Goal: Communication & Community: Answer question/provide support

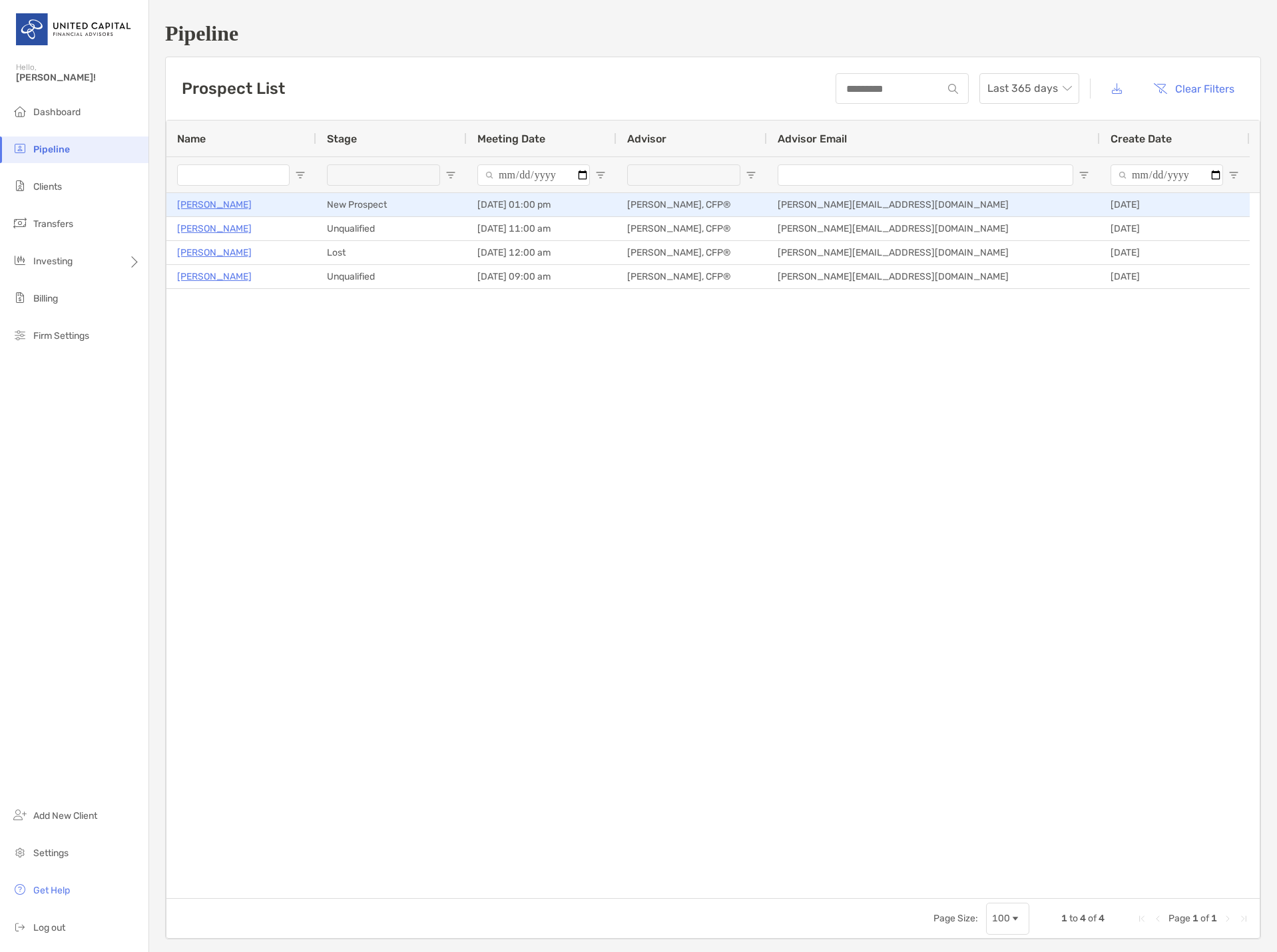
click at [206, 205] on p "[PERSON_NAME]" at bounding box center [214, 205] width 75 height 17
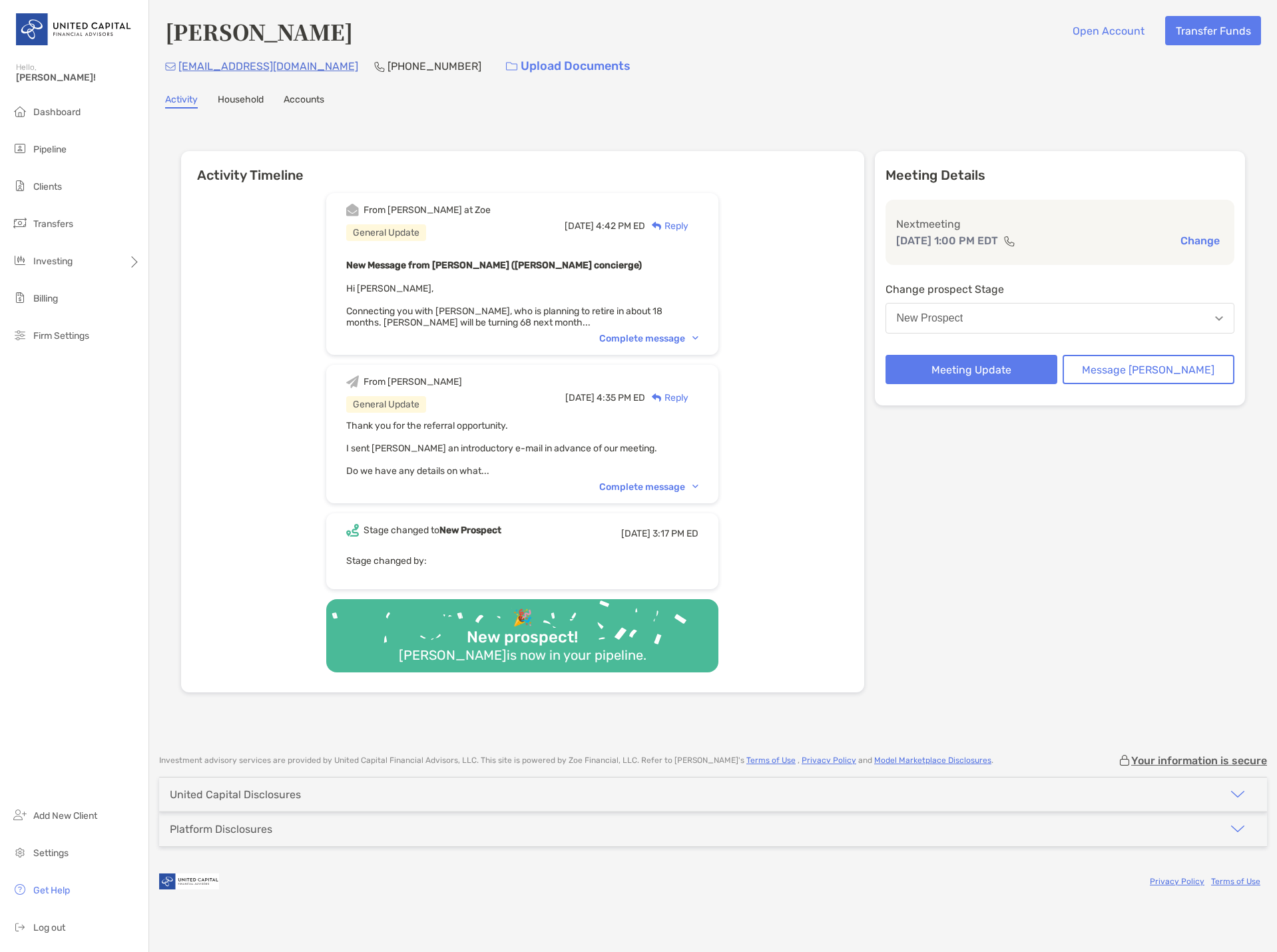
click at [651, 338] on div "Complete message" at bounding box center [648, 338] width 99 height 11
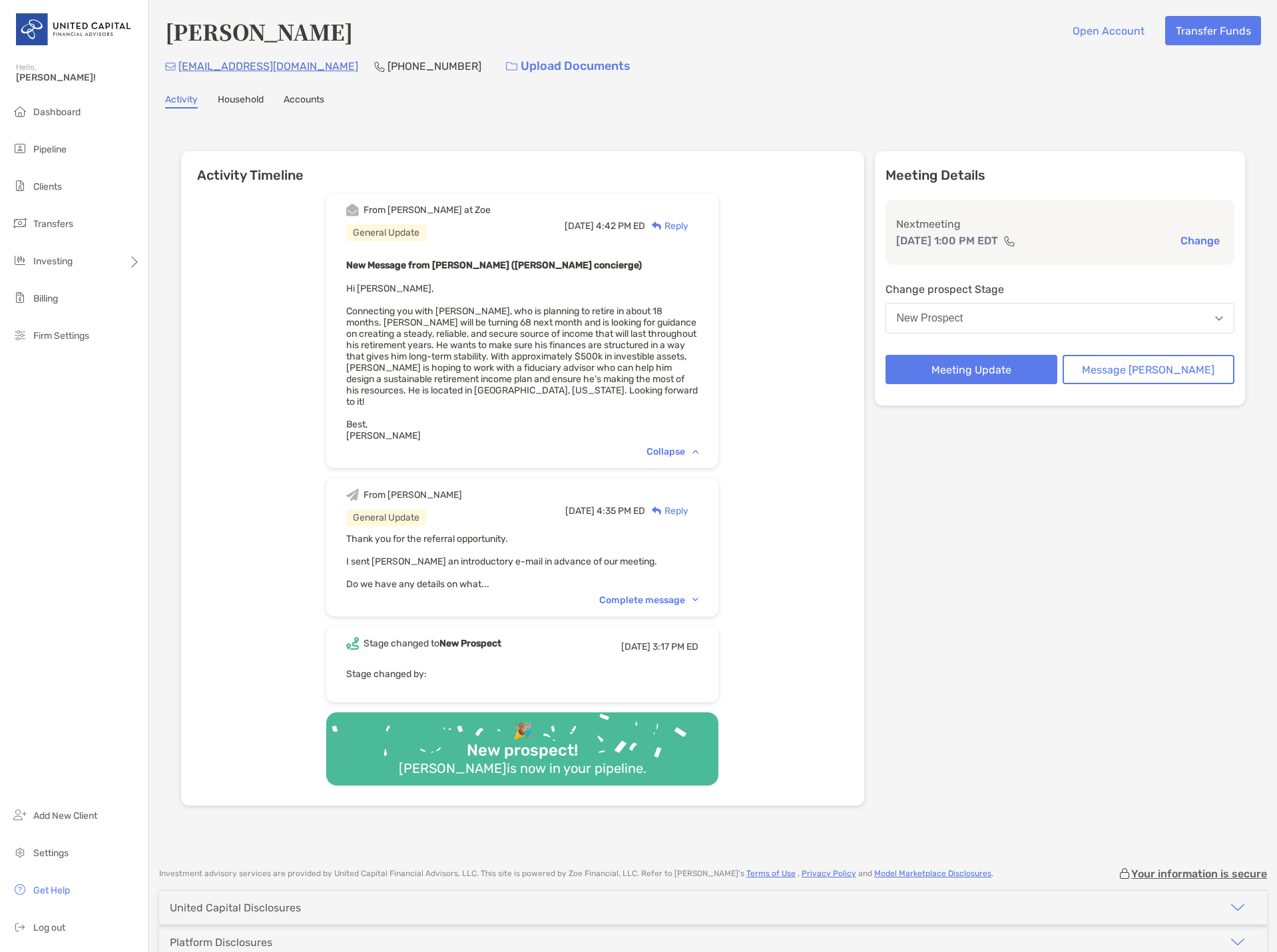
click at [318, 401] on div "From [PERSON_NAME] at [PERSON_NAME] General Update [DATE] 4:42 PM ED Reply New …" at bounding box center [522, 494] width 683 height 622
click at [246, 95] on link "Household" at bounding box center [240, 101] width 46 height 15
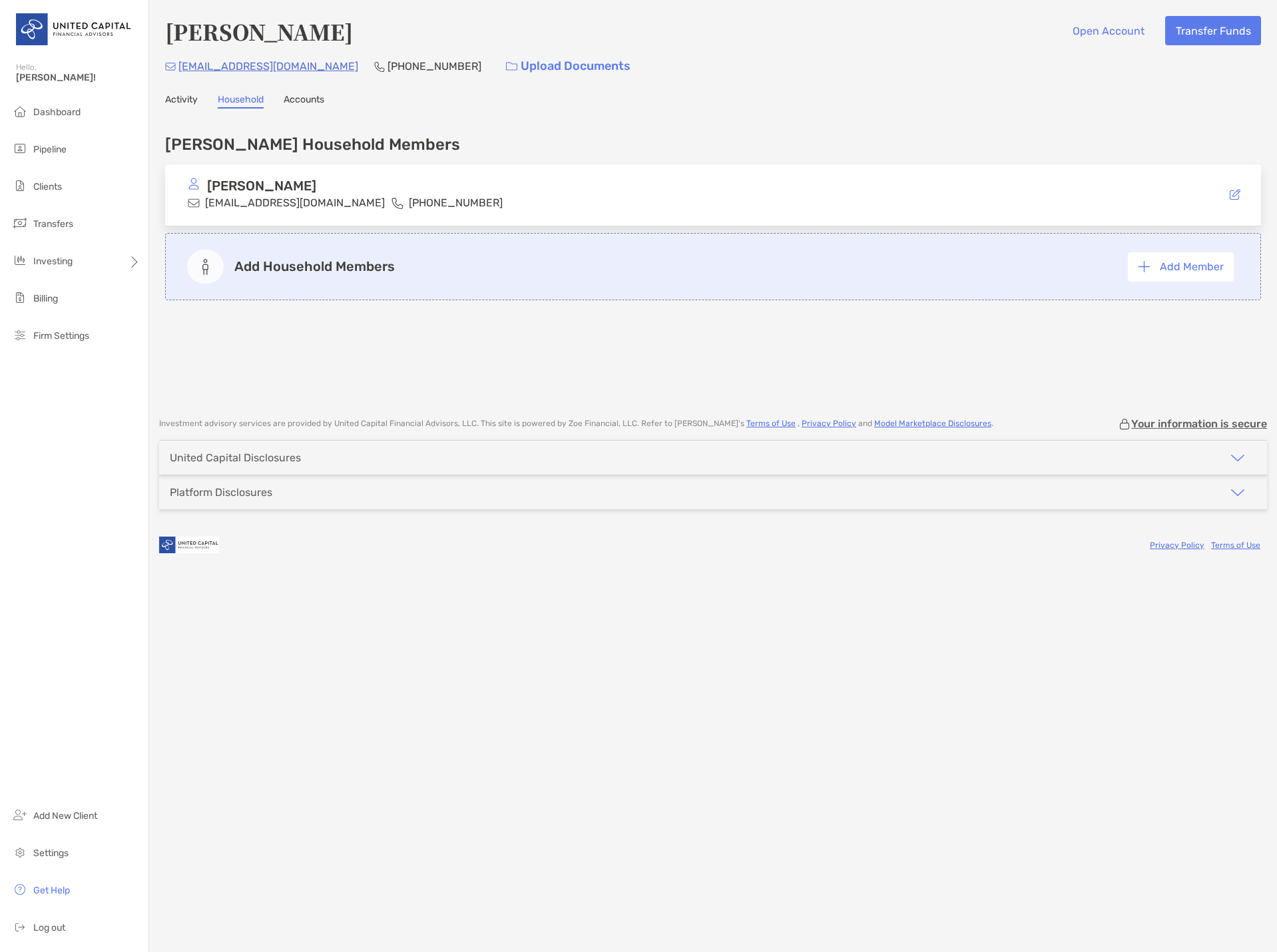
click at [320, 103] on link "Accounts" at bounding box center [304, 101] width 41 height 15
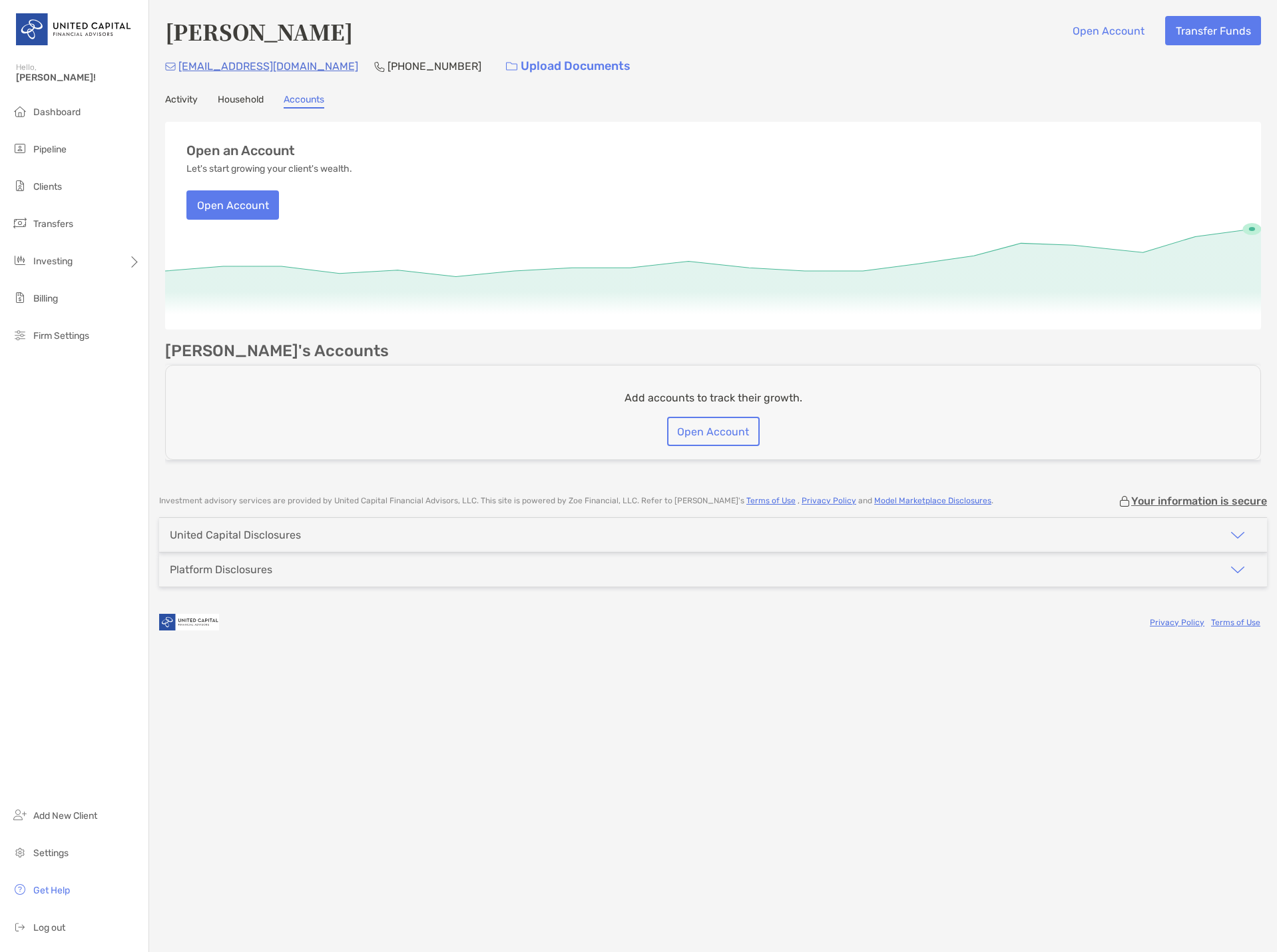
click at [238, 95] on link "Household" at bounding box center [240, 101] width 46 height 15
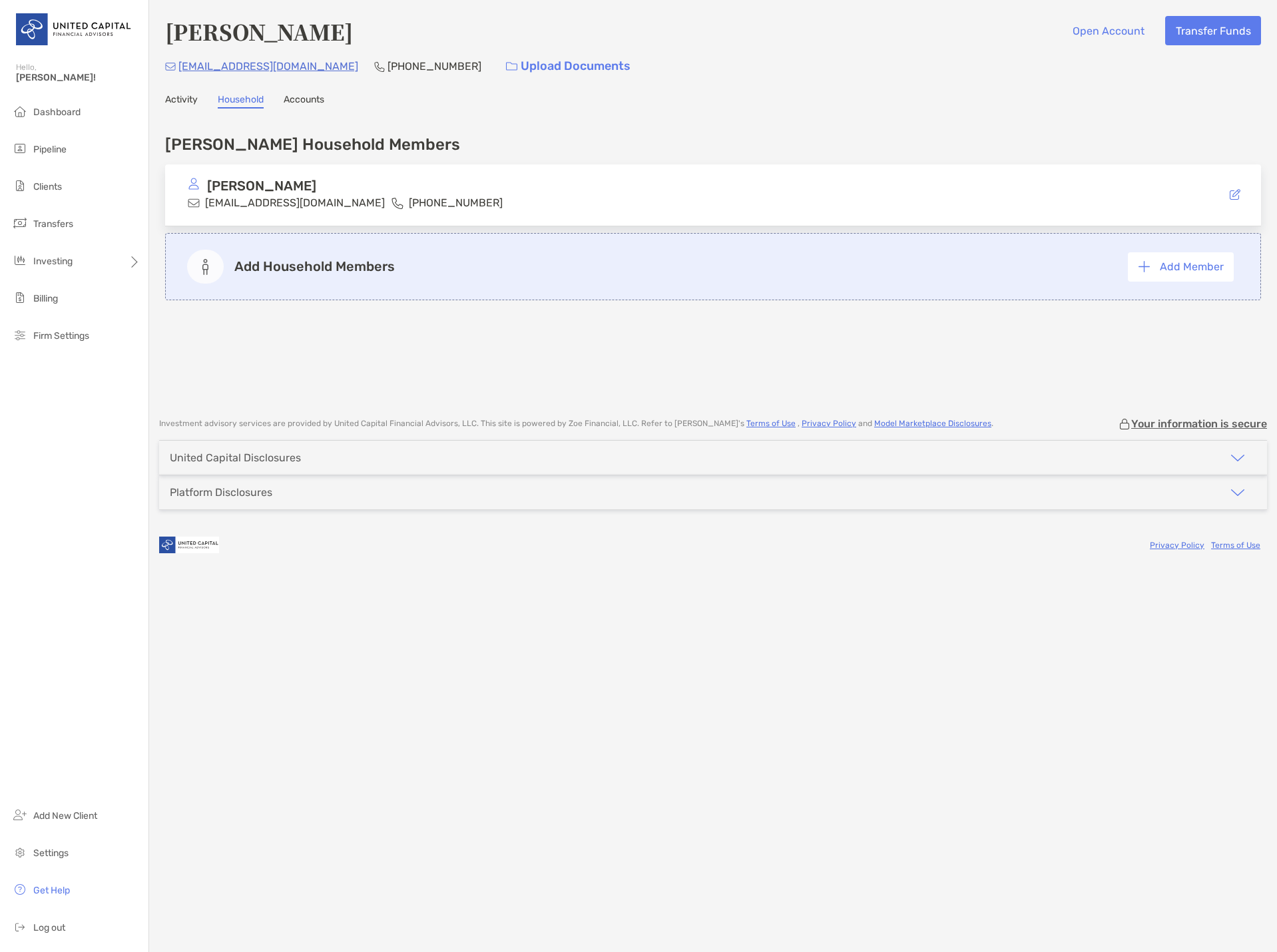
click at [178, 99] on link "Activity" at bounding box center [181, 101] width 33 height 15
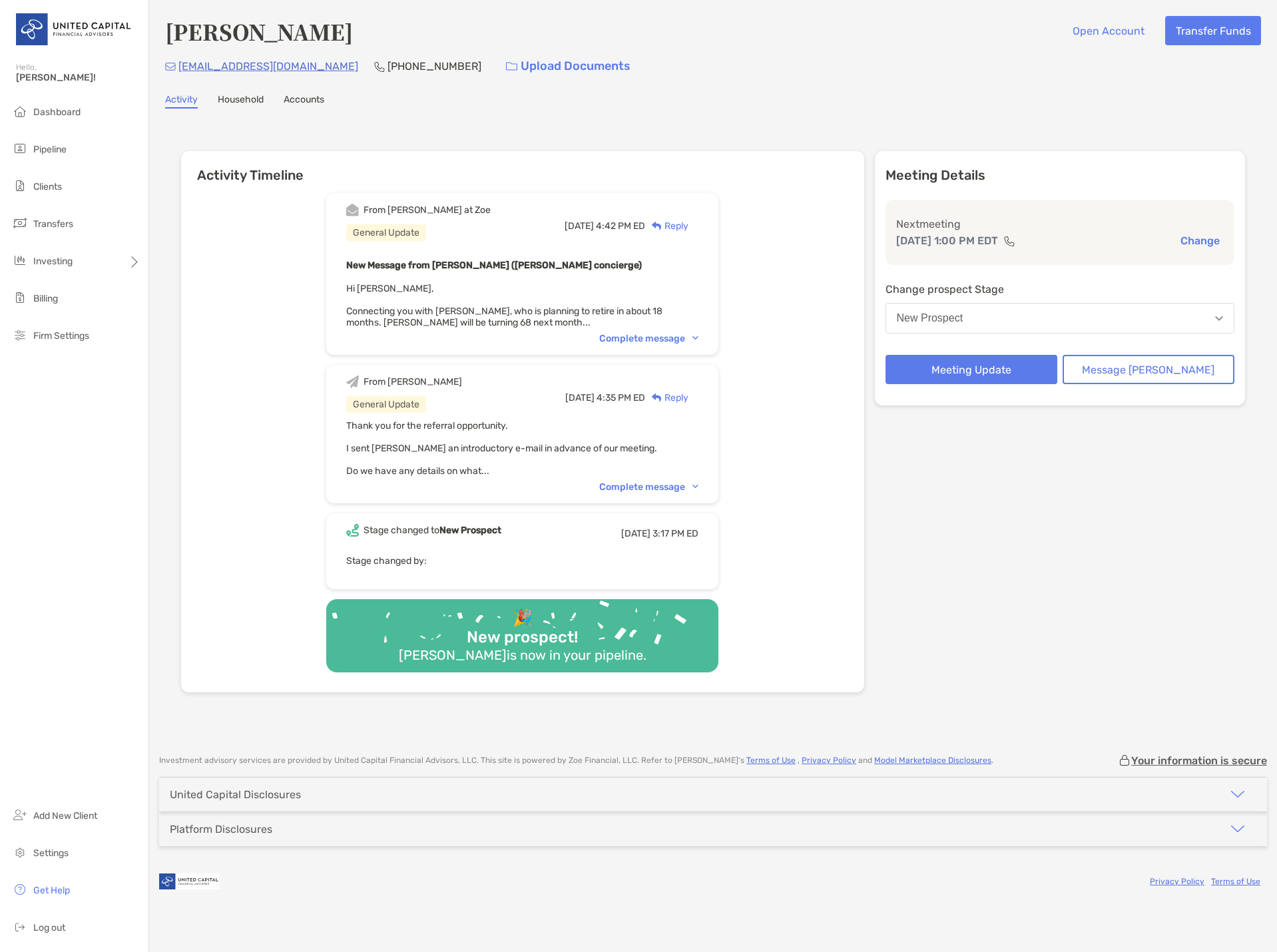
click at [284, 332] on div "From Brendan at Zoe General Update Thu, Aug 7 4:42 PM ED Reply New Message from…" at bounding box center [522, 438] width 683 height 509
click at [641, 334] on div "Complete message" at bounding box center [648, 338] width 99 height 11
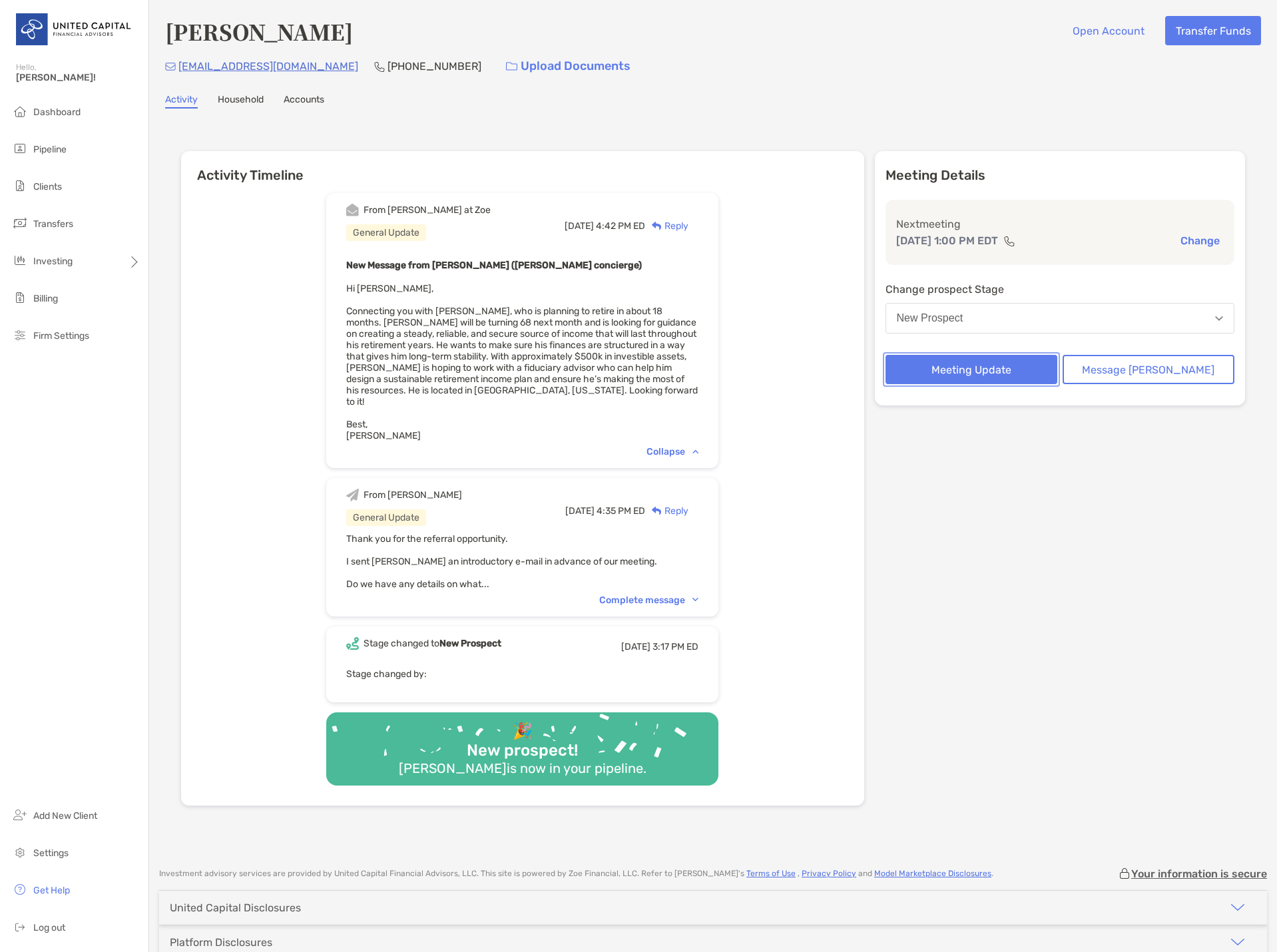
click at [1001, 372] on button "Meeting Update" at bounding box center [971, 370] width 172 height 29
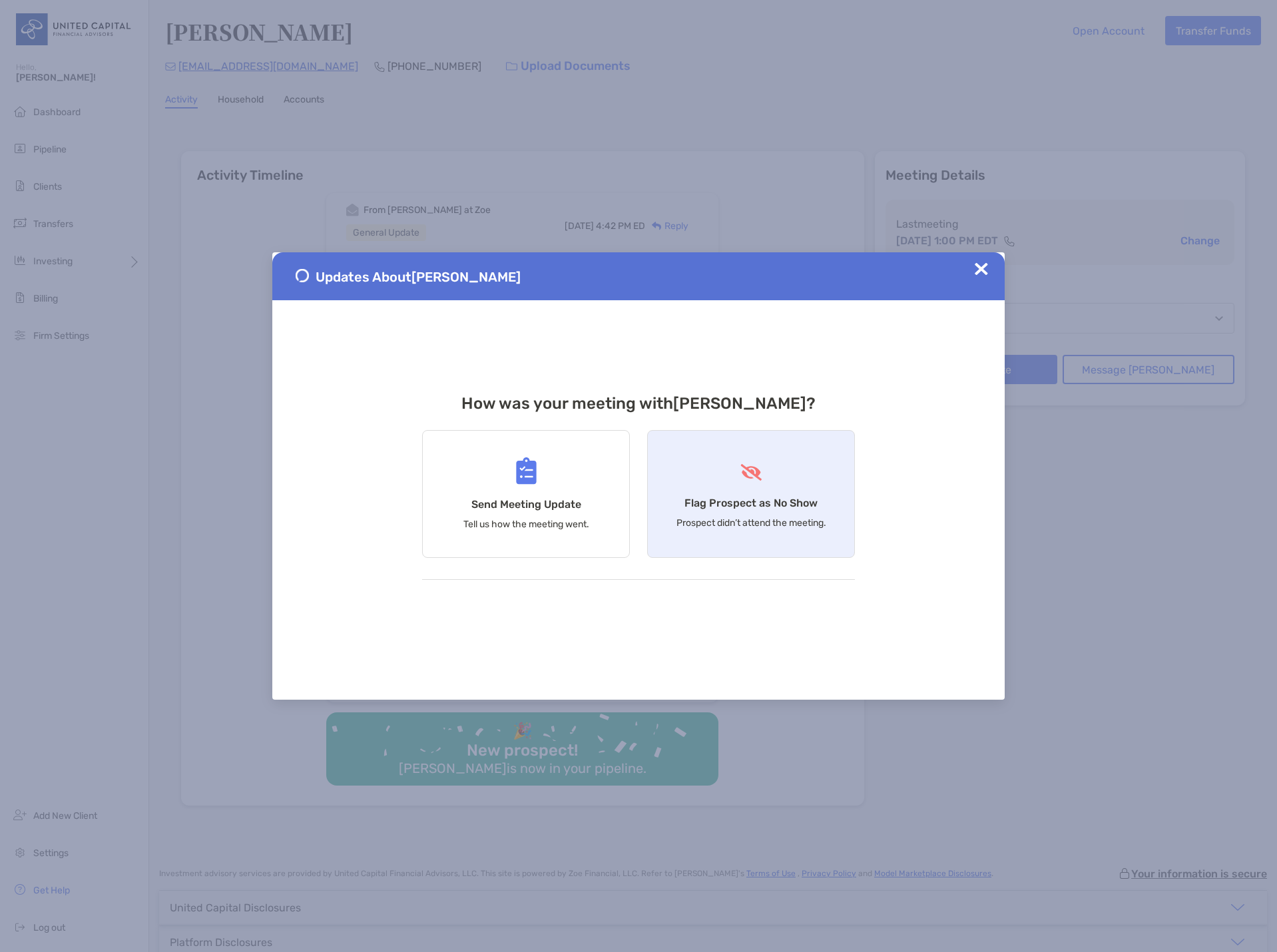
click at [711, 472] on div "Flag Prospect as No Show Prospect didn’t attend the meeting." at bounding box center [751, 494] width 208 height 128
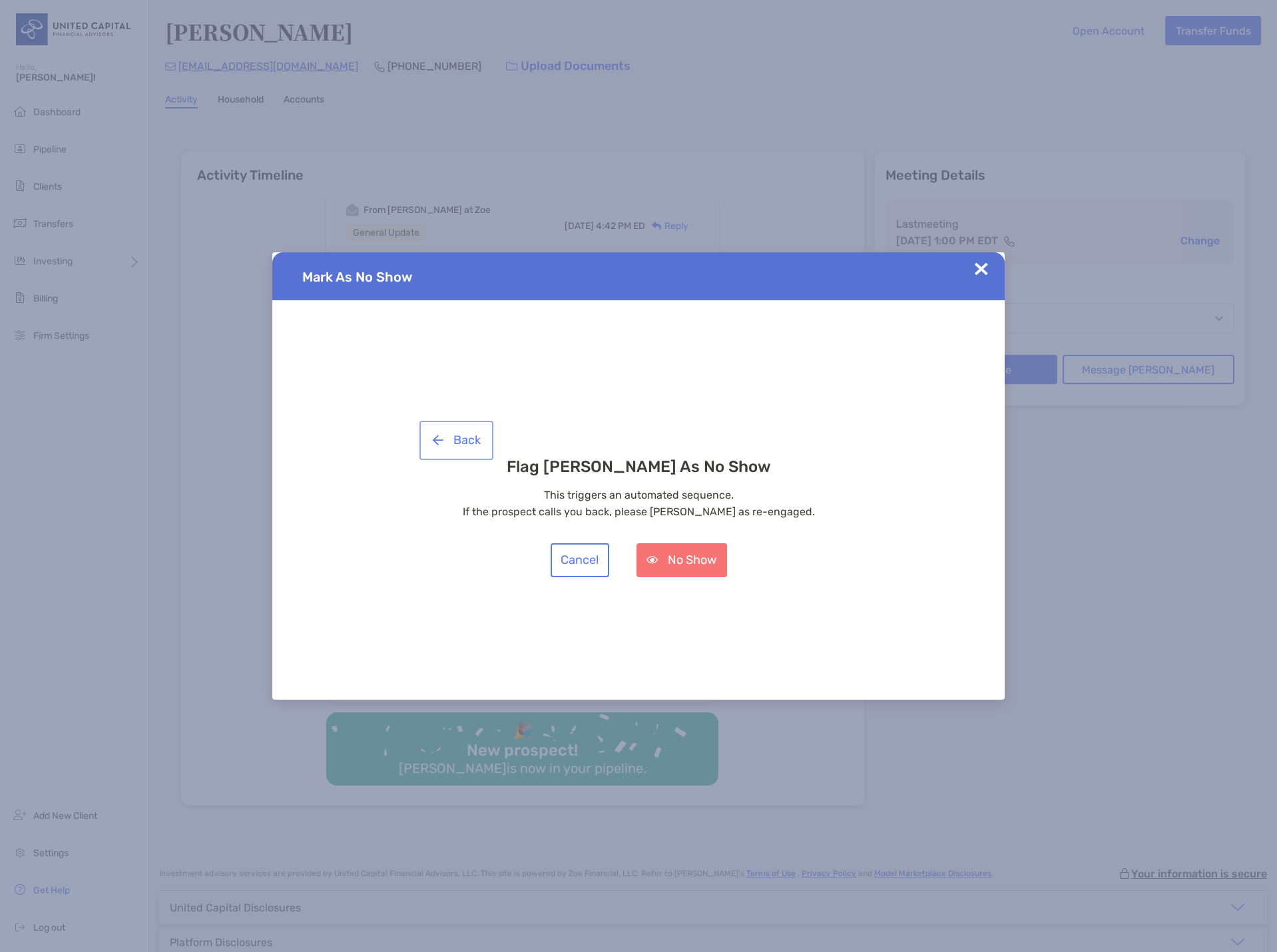
click at [476, 448] on button "Back" at bounding box center [456, 440] width 69 height 34
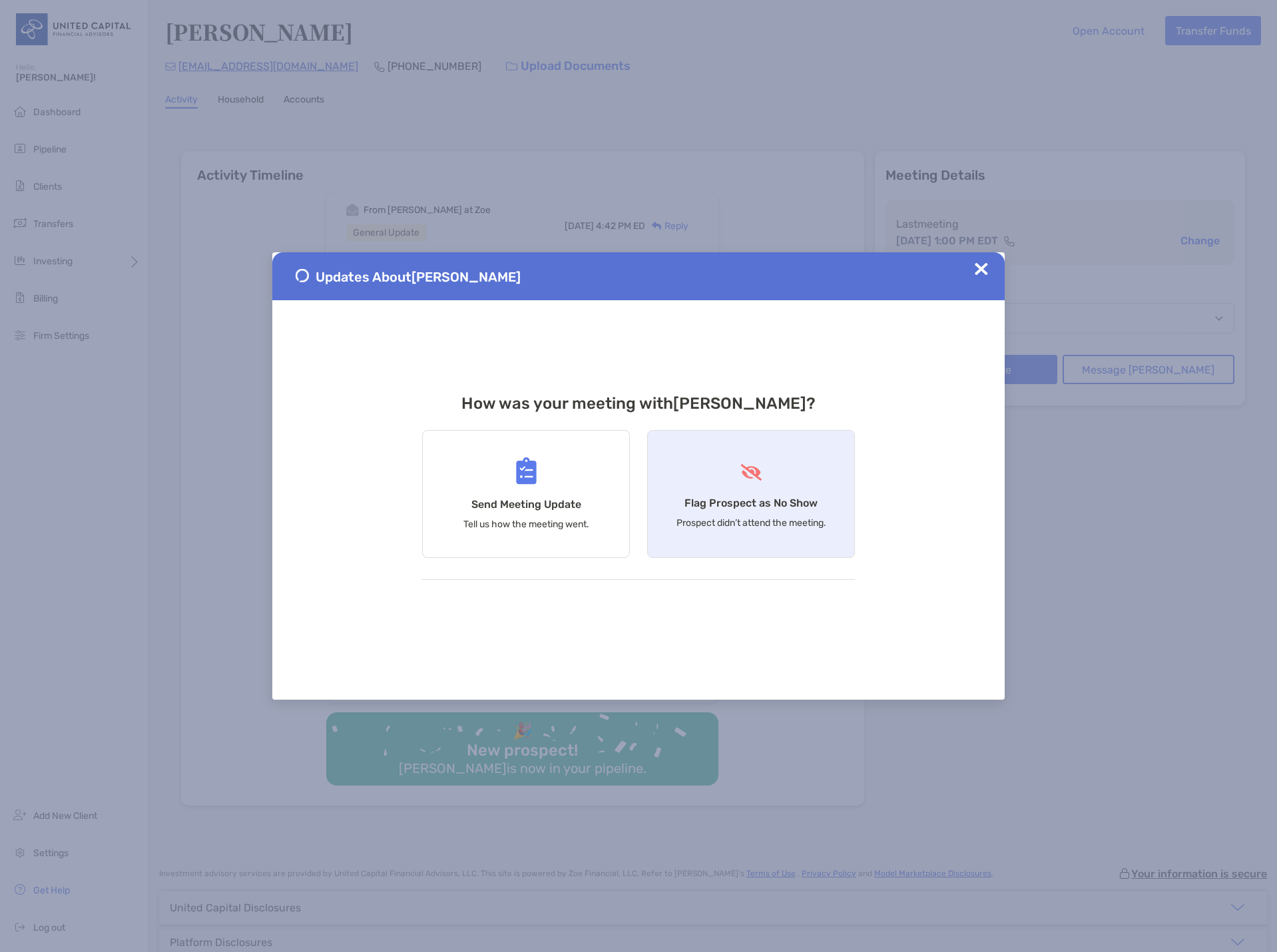
click at [719, 477] on div "Flag Prospect as No Show Prospect didn’t attend the meeting." at bounding box center [751, 494] width 208 height 128
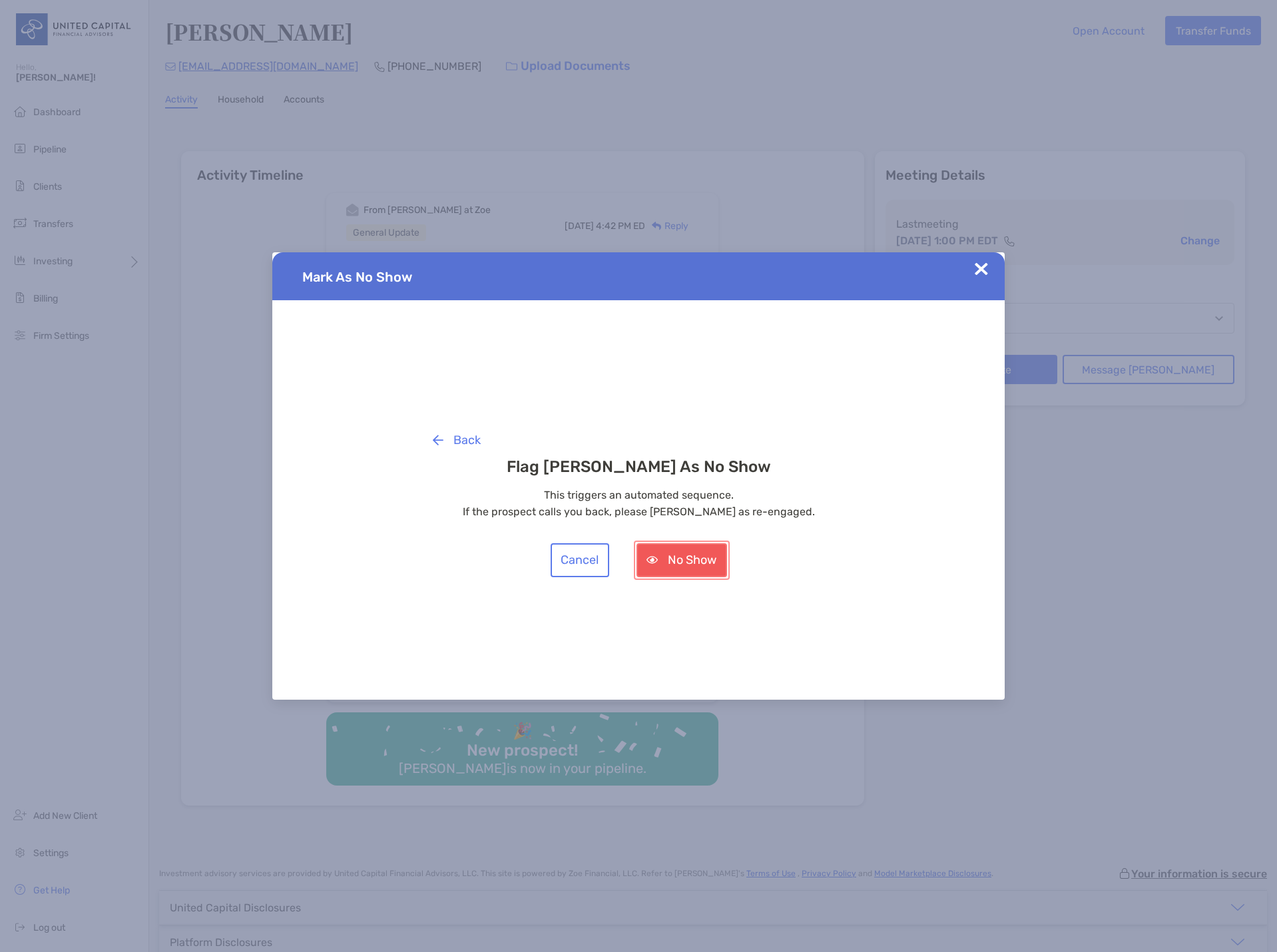
click at [685, 564] on button "No Show" at bounding box center [681, 560] width 91 height 34
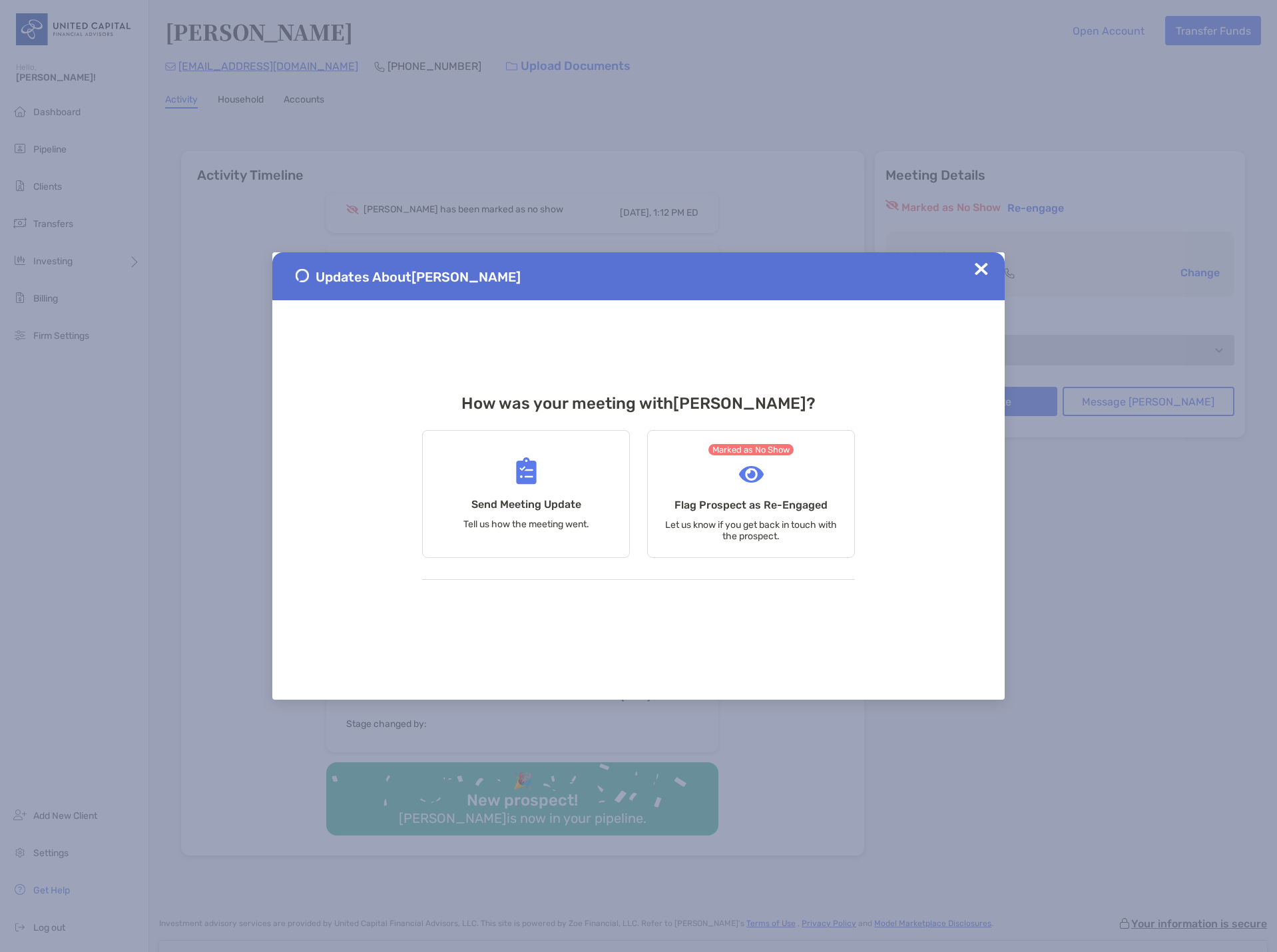
click at [985, 270] on img at bounding box center [981, 269] width 13 height 13
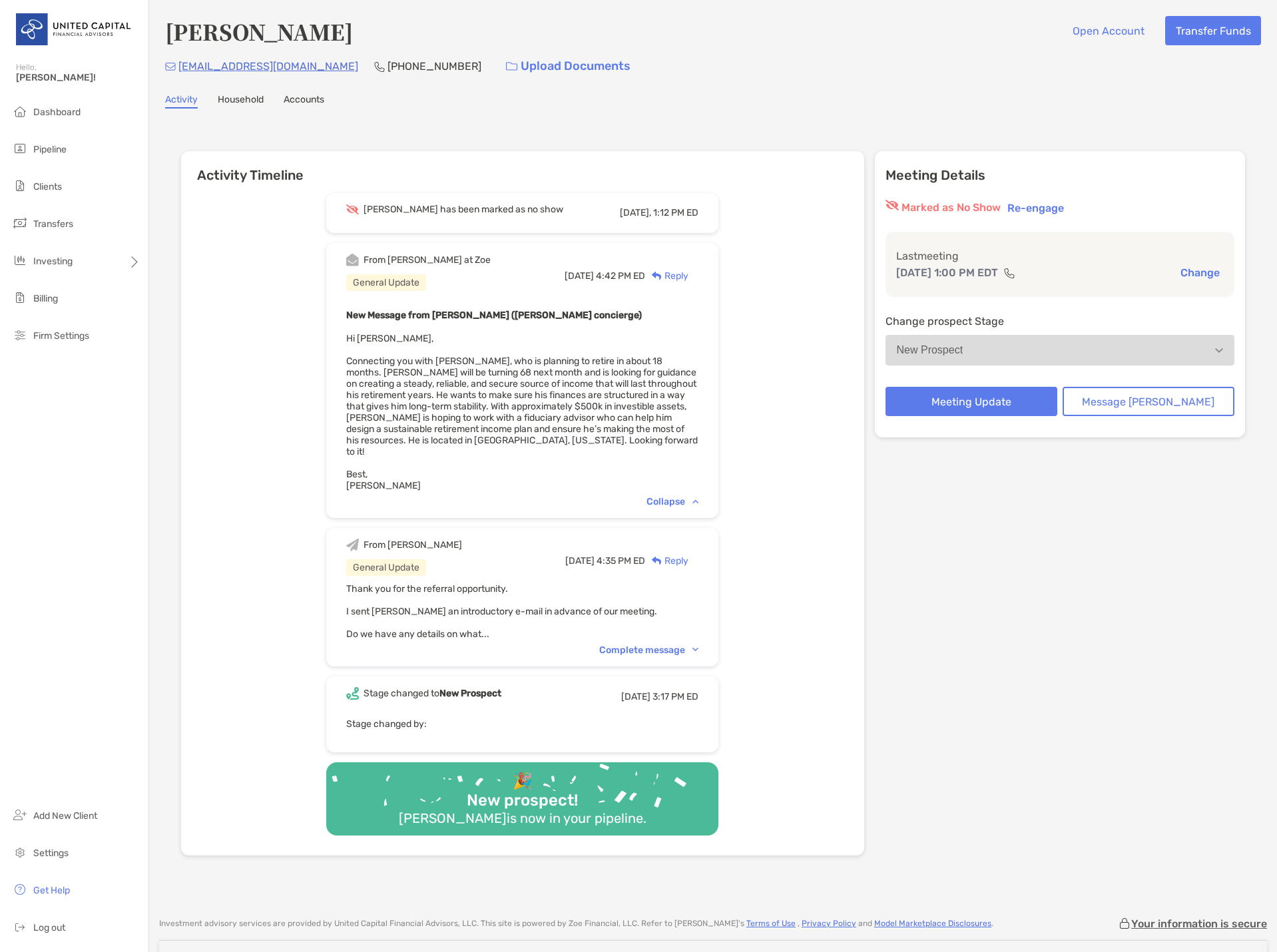
click at [688, 279] on div "Reply" at bounding box center [666, 276] width 43 height 14
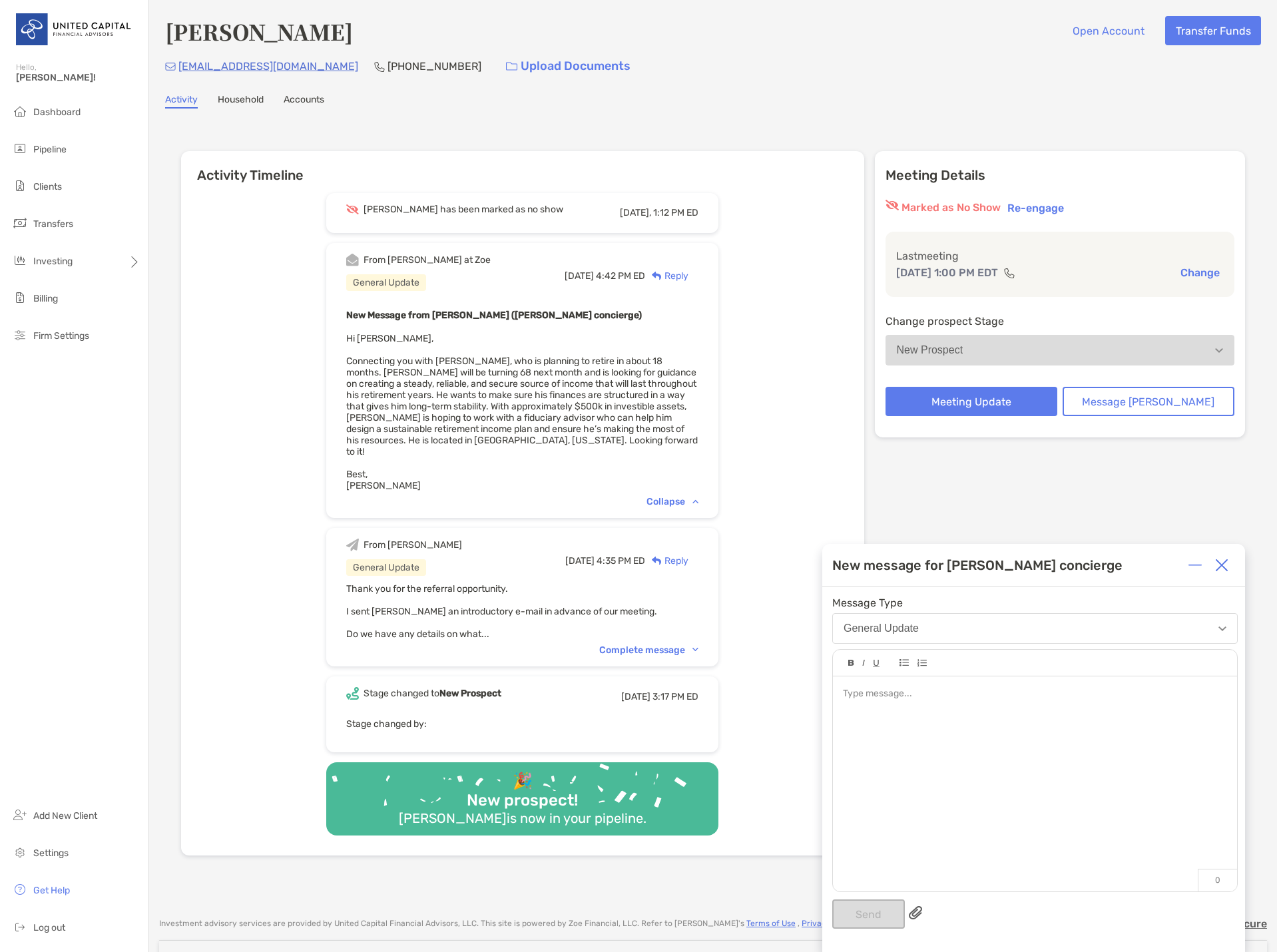
click at [929, 715] on div at bounding box center [1035, 777] width 404 height 202
click at [862, 907] on button "Send" at bounding box center [868, 914] width 73 height 29
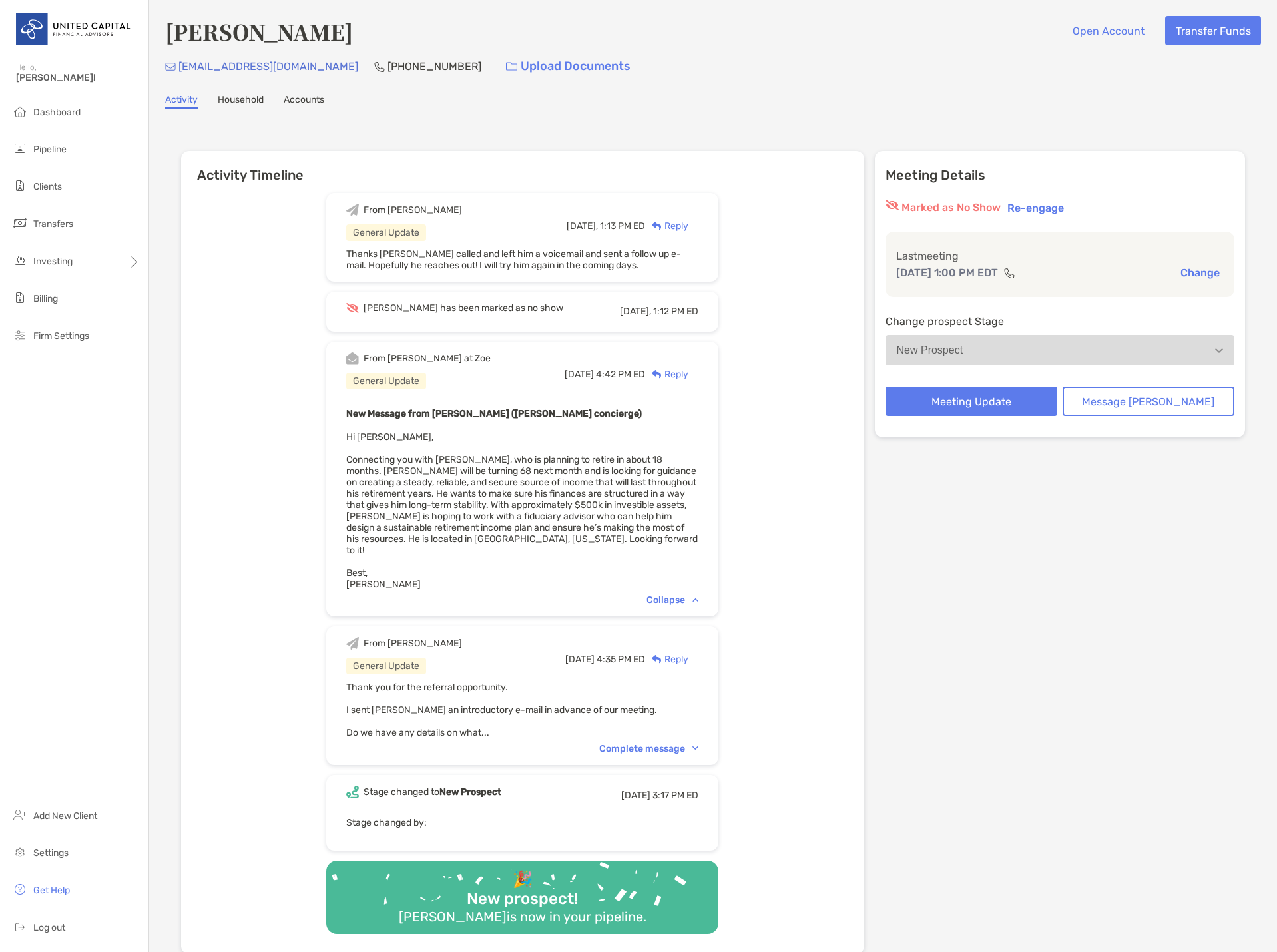
click at [824, 499] on div "From Michael General Update Today, 1:13 PM ED Reply Thanks Brendan - I called a…" at bounding box center [522, 568] width 683 height 771
